Goal: Information Seeking & Learning: Learn about a topic

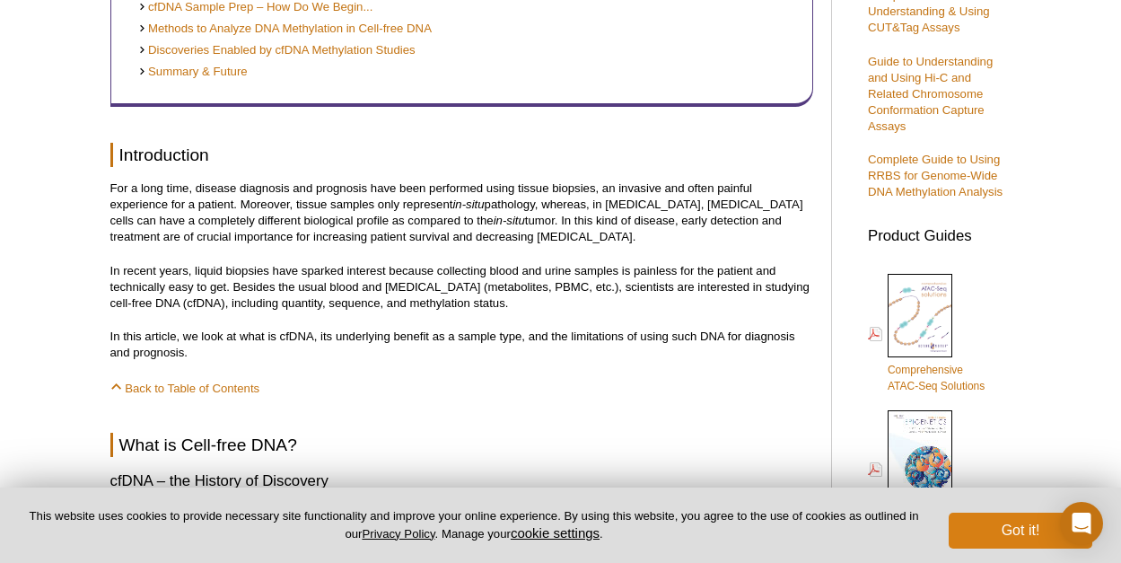
click at [993, 531] on button "Got it!" at bounding box center [1021, 531] width 144 height 36
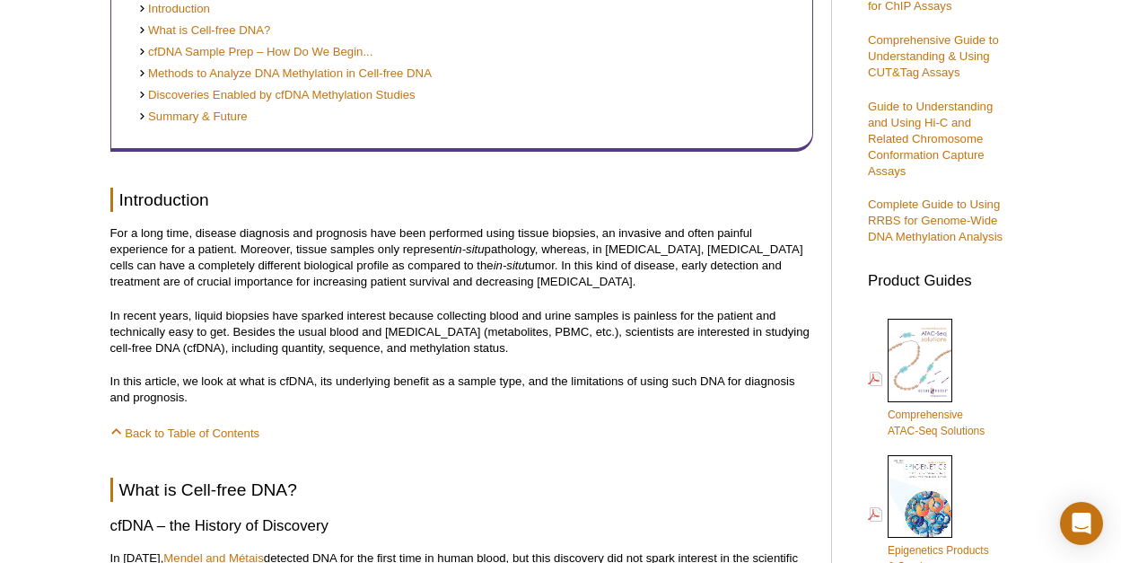
scroll to position [573, 0]
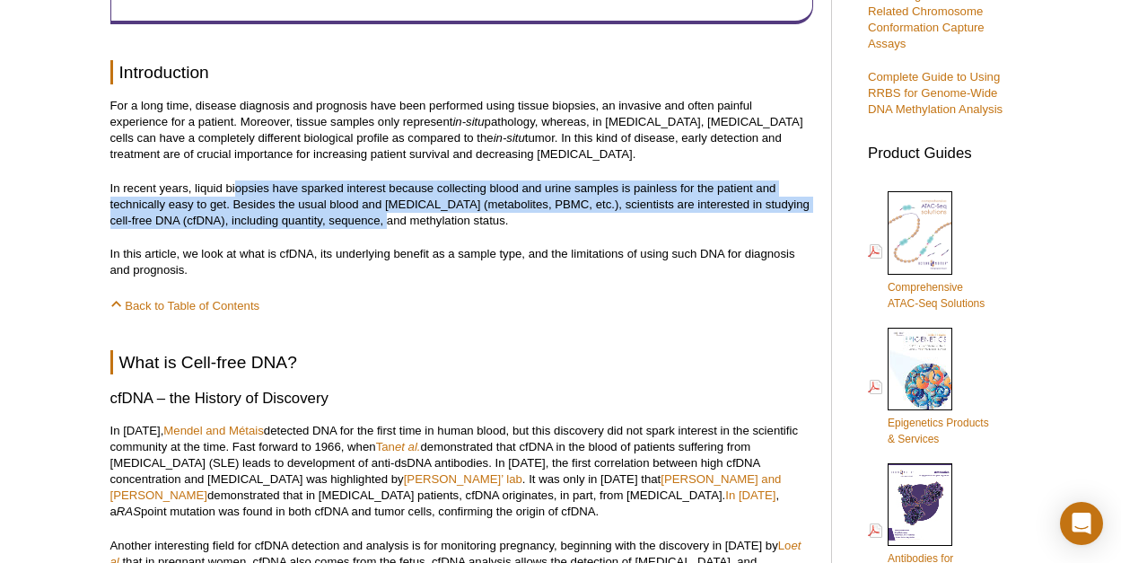
drag, startPoint x: 234, startPoint y: 244, endPoint x: 364, endPoint y: 278, distance: 134.6
click at [364, 229] on p "In recent years, liquid biopsies have sparked interest because collecting blood…" at bounding box center [461, 204] width 703 height 48
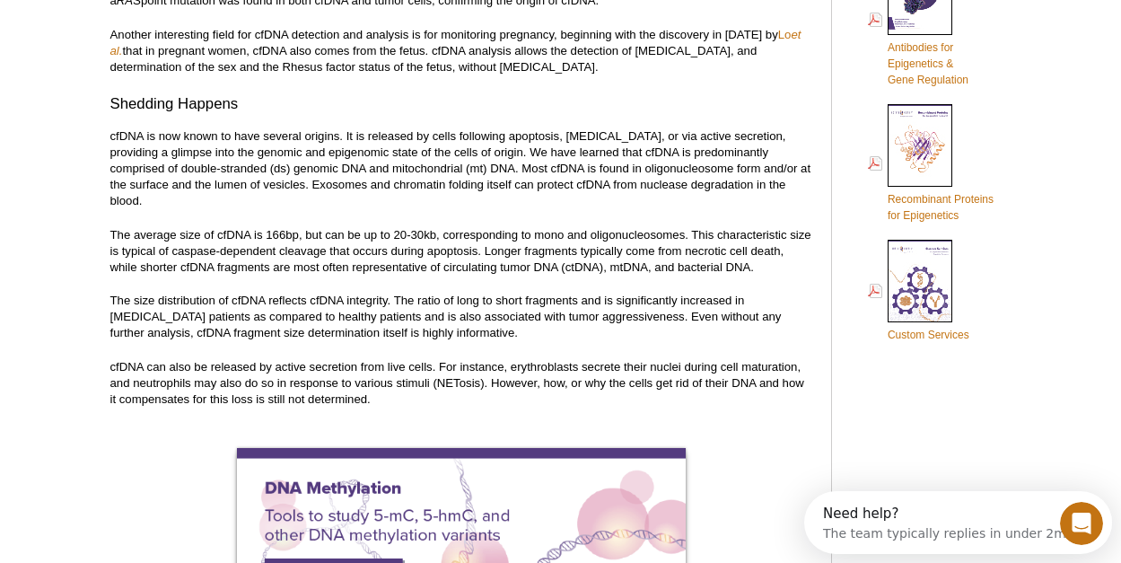
scroll to position [1598, 0]
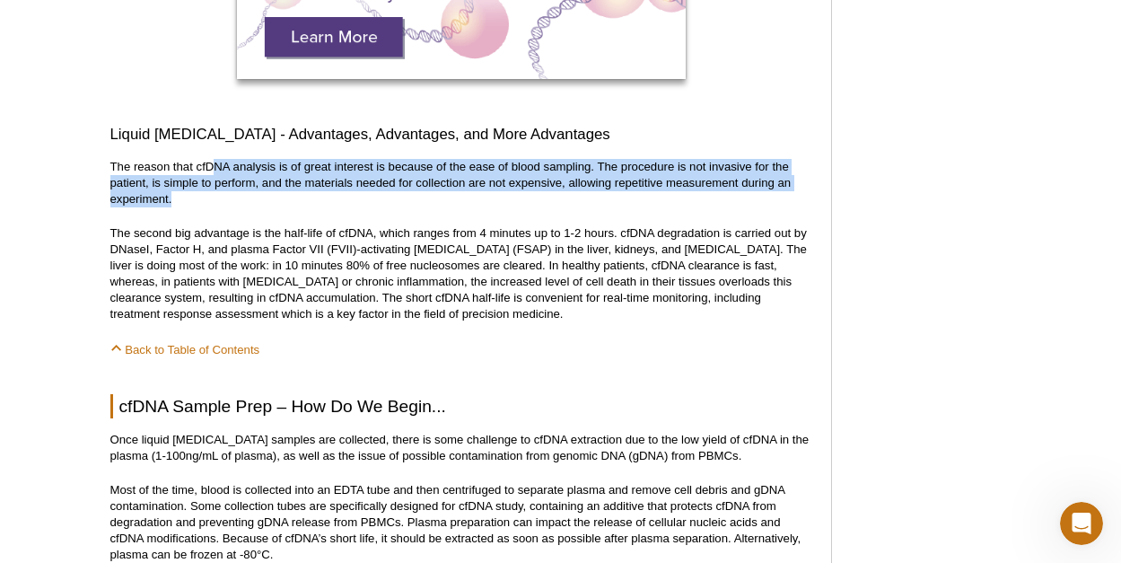
drag, startPoint x: 211, startPoint y: 206, endPoint x: 259, endPoint y: 230, distance: 53.4
click at [259, 207] on p "The reason that cfDNA analysis is of great interest is because of the ease of b…" at bounding box center [461, 183] width 703 height 48
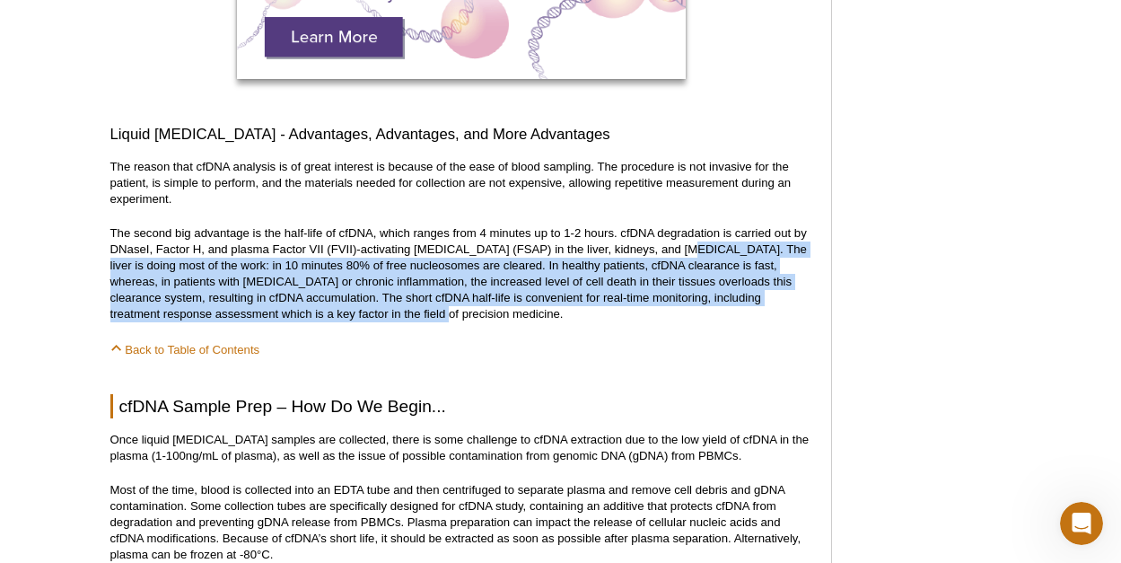
drag, startPoint x: 678, startPoint y: 286, endPoint x: 664, endPoint y: 350, distance: 65.1
click at [664, 322] on p "The second big advantage is the half-life of cfDNA, which ranges from 4 minutes…" at bounding box center [461, 273] width 703 height 97
click at [476, 299] on p "The second big advantage is the half-life of cfDNA, which ranges from 4 minutes…" at bounding box center [461, 273] width 703 height 97
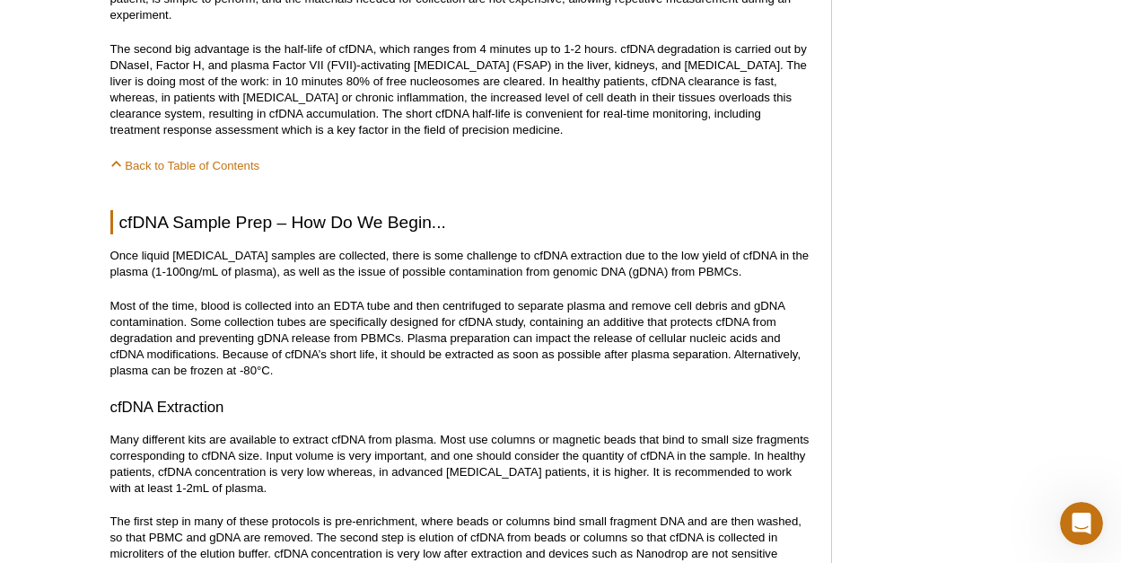
scroll to position [1884, 0]
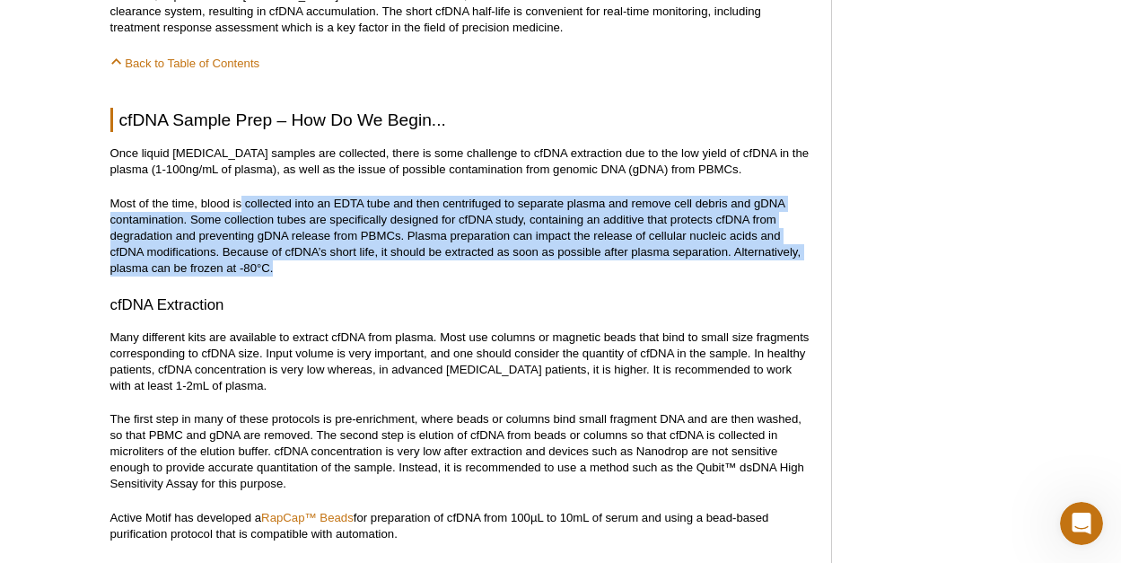
drag, startPoint x: 242, startPoint y: 240, endPoint x: 439, endPoint y: 300, distance: 205.6
click at [439, 276] on p "Most of the time, blood is collected into an EDTA tube and then centrifuged to …" at bounding box center [461, 236] width 703 height 81
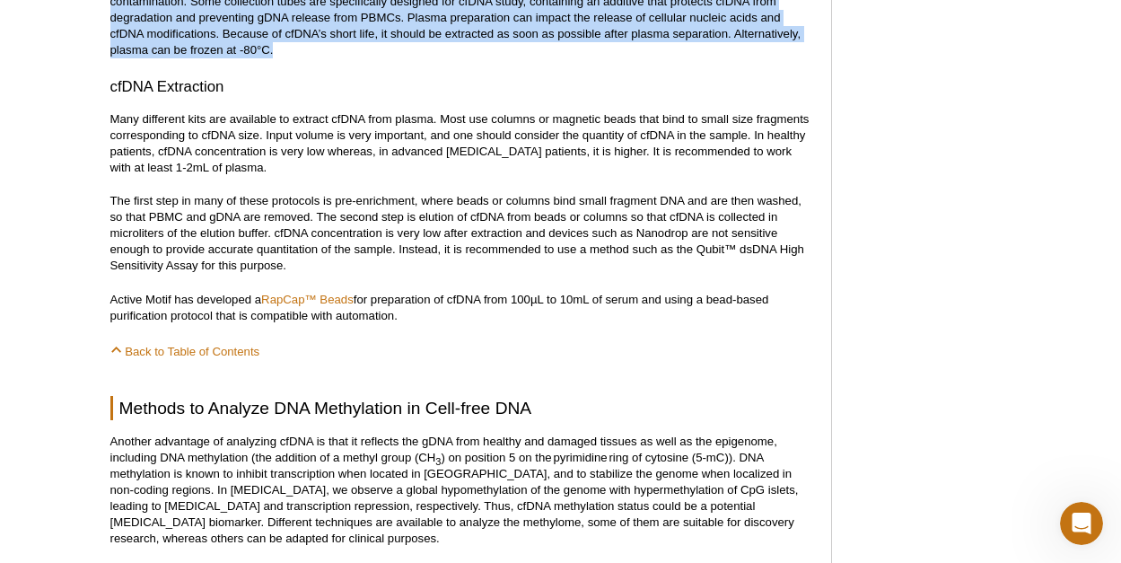
scroll to position [2130, 0]
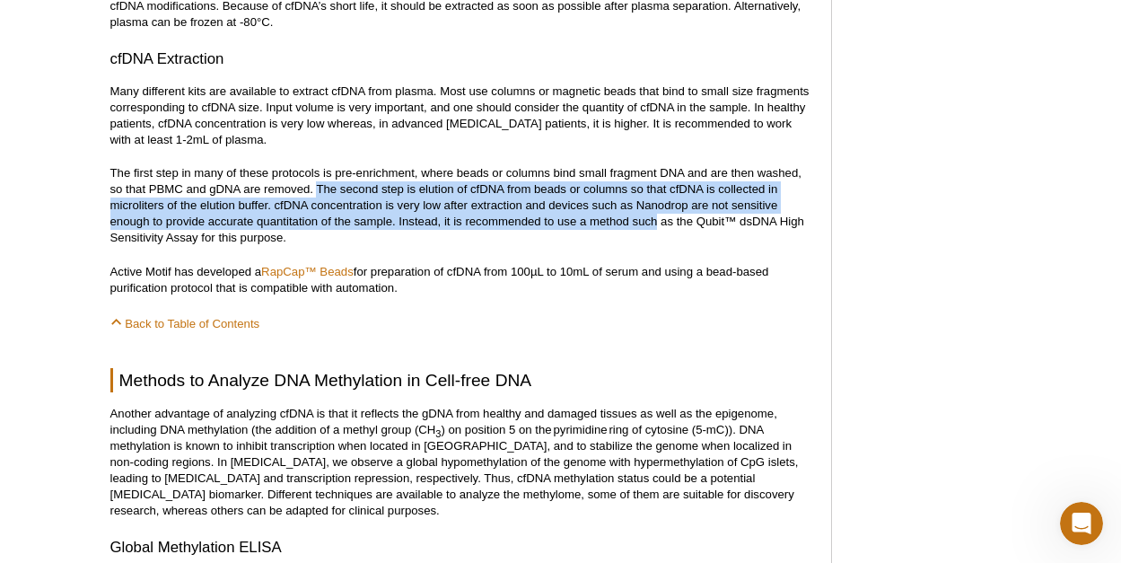
drag, startPoint x: 320, startPoint y: 224, endPoint x: 656, endPoint y: 257, distance: 338.2
click at [656, 246] on p "The first step in many of these protocols is pre-enrichment, where beads or col…" at bounding box center [461, 205] width 703 height 81
